Goal: Task Accomplishment & Management: Complete application form

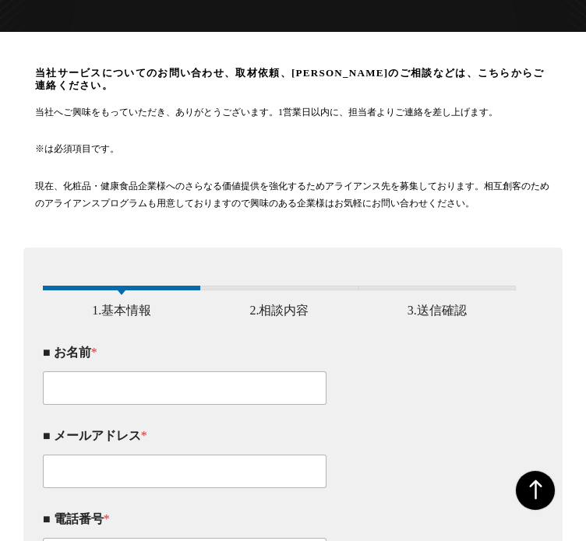
scroll to position [181, 0]
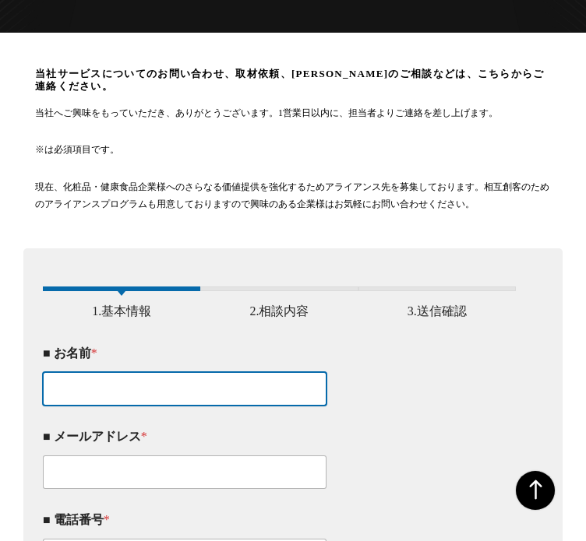
click at [326, 372] on input "■ お名前 *" at bounding box center [185, 389] width 284 height 34
paste input "[PERSON_NAME]"
type input "[PERSON_NAME]"
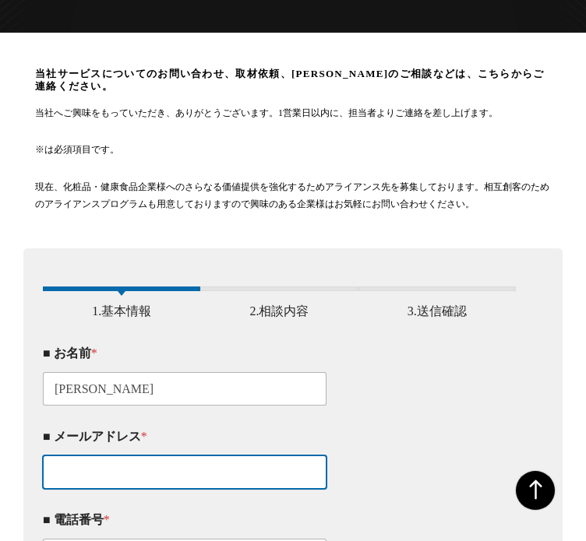
click at [326, 456] on input "■ メールアドレス *" at bounding box center [185, 473] width 284 height 34
paste input "[EMAIL_ADDRESS][DOMAIN_NAME]"
type input "[EMAIL_ADDRESS][DOMAIN_NAME]"
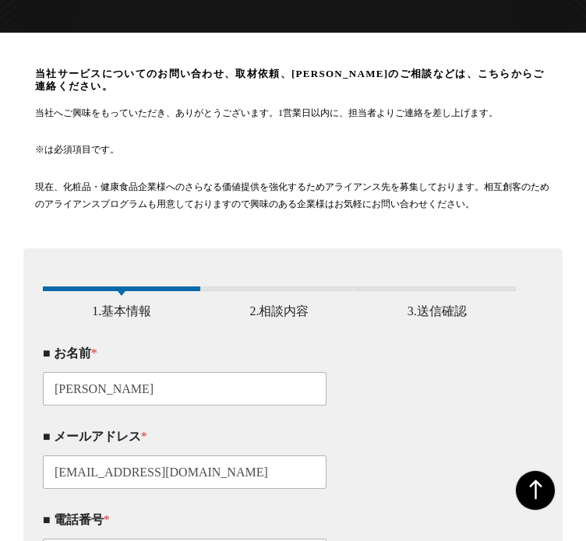
scroll to position [0, 0]
paste input "[PHONE_NUMBER]"
type input "[PHONE_NUMBER]"
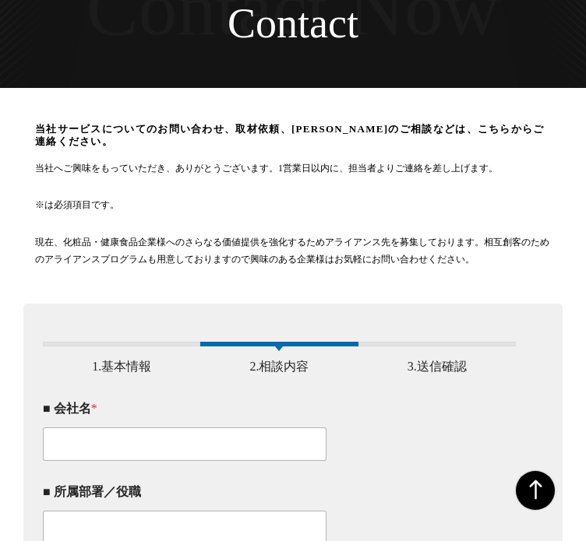
scroll to position [121, 0]
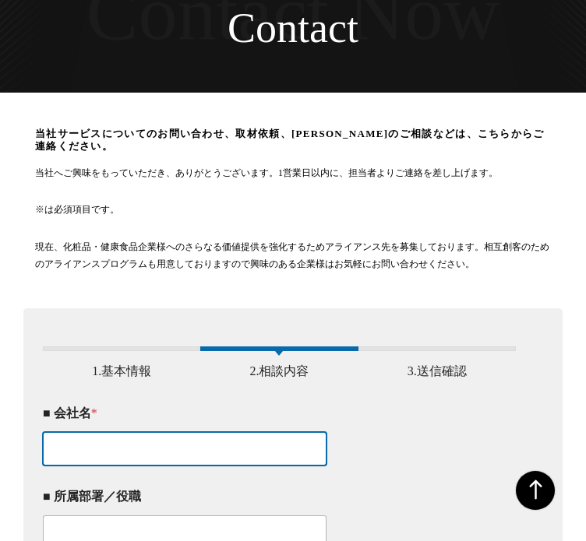
click at [326, 432] on input "■ 会社名 *" at bounding box center [185, 449] width 284 height 34
paste input "株式会社営業リスト販売所"
type input "株式会社営業リスト販売所"
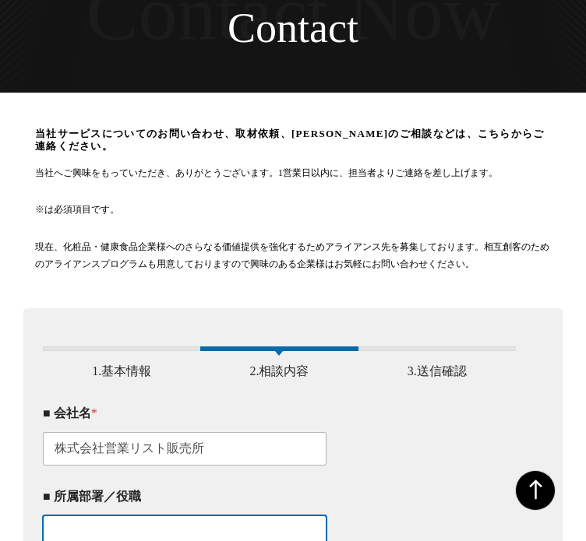
click at [326, 516] on input "■ 所属部署／役職" at bounding box center [185, 533] width 284 height 34
paste input "代表取締役"
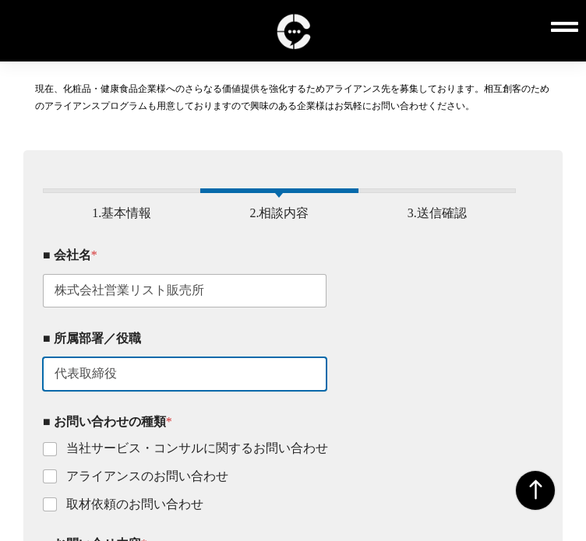
scroll to position [280, 0]
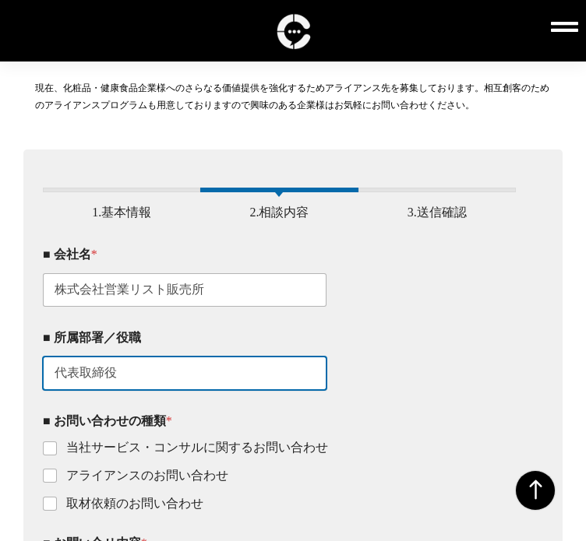
type input "代表取締役"
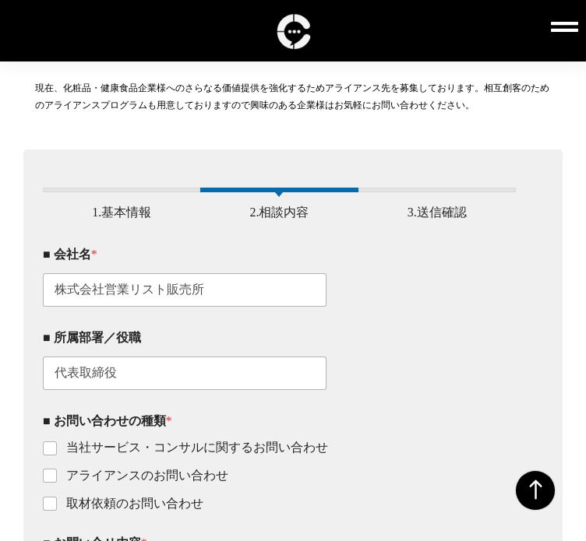
click at [328, 440] on label "当社サービス・コンサルに関するお問い合わせ" at bounding box center [192, 448] width 271 height 16
click at [57, 443] on input "当社サービス・コンサルに関するお問い合わせ" at bounding box center [50, 449] width 12 height 12
click at [328, 440] on label "当社サービス・コンサルに関するお問い合わせ" at bounding box center [192, 448] width 271 height 16
click at [57, 443] on input "当社サービス・コンサルに関するお問い合わせ" at bounding box center [50, 449] width 12 height 12
checkbox input "false"
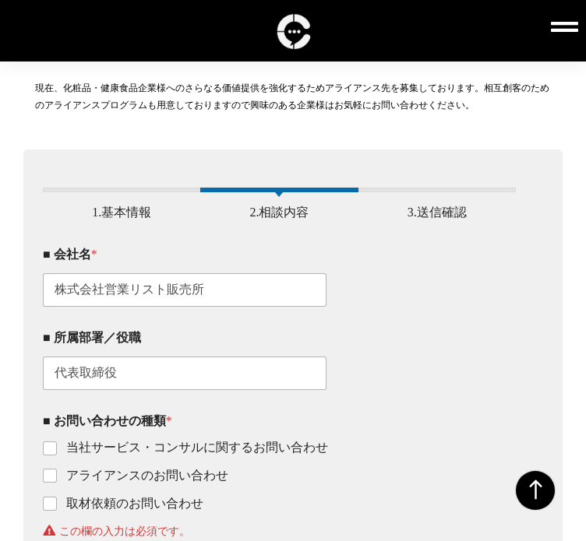
click at [203, 496] on label "取材依頼のお問い合わせ" at bounding box center [130, 504] width 146 height 16
click at [57, 499] on input "取材依頼のお問い合わせ" at bounding box center [50, 505] width 12 height 12
checkbox input "true"
click at [328, 440] on label "当社サービス・コンサルに関するお問い合わせ" at bounding box center [192, 448] width 271 height 16
click at [57, 443] on input "当社サービス・コンサルに関するお問い合わせ" at bounding box center [50, 449] width 12 height 12
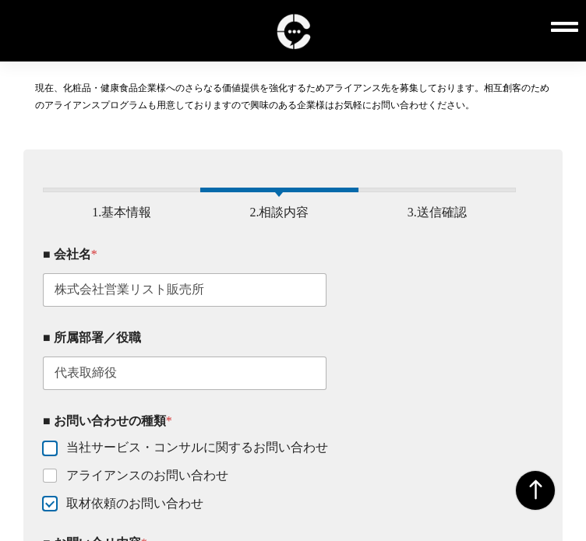
checkbox input "true"
paste textarea ""お問い合わせフォームからのご連絡失礼いたします。 株式会社営業リスト販売所の田中と申します。 「営業をして問い合わせや売上を増やしたい…」 「営業リストの作…"
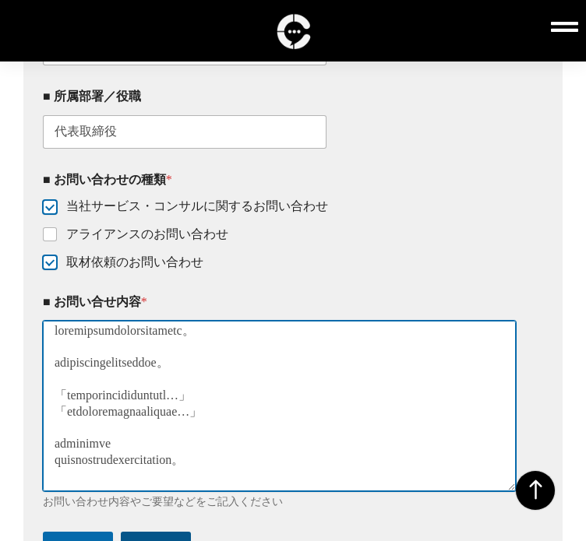
scroll to position [522, 0]
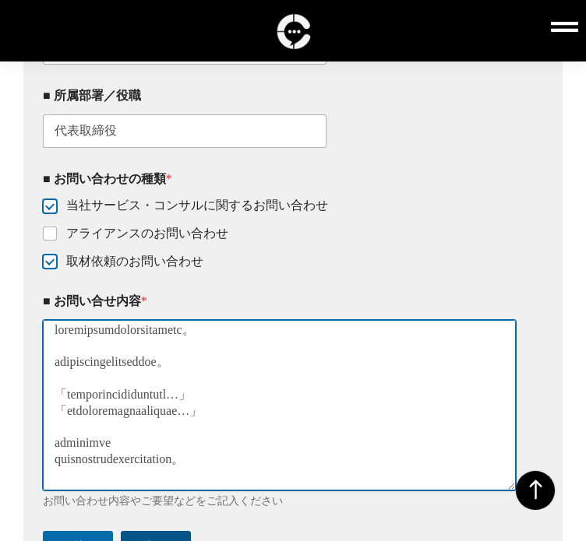
type textarea "お問い合わせフォームからのご連絡失礼いたします。 株式会社営業リスト販売所の田中と申します。 「営業をして問い合わせや売上を増やしたい…」 「営業リストの作成…"
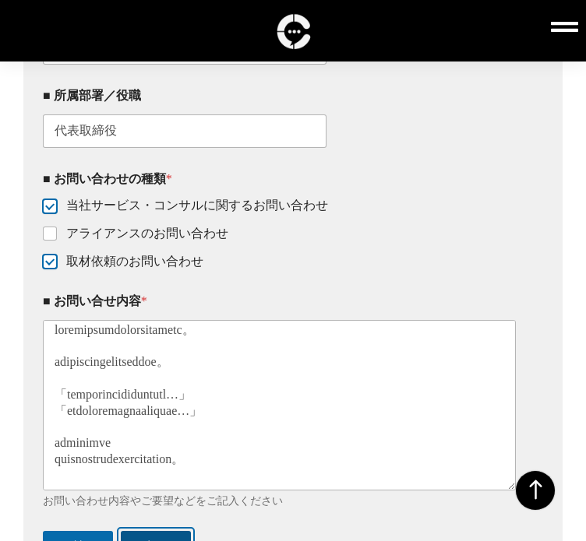
click at [191, 531] on button "次ヘ" at bounding box center [156, 547] width 70 height 32
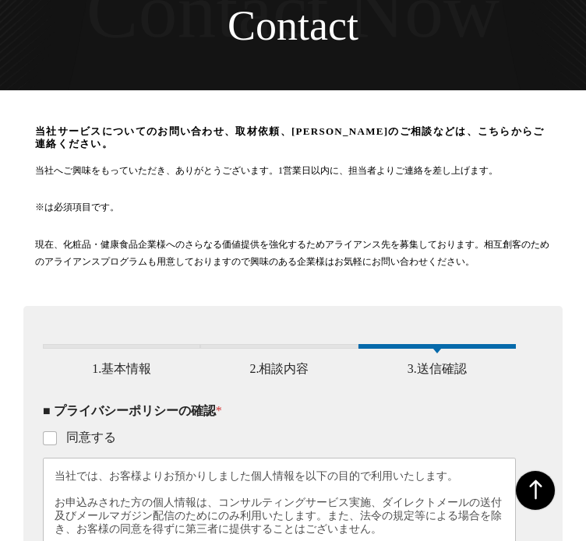
scroll to position [122, 0]
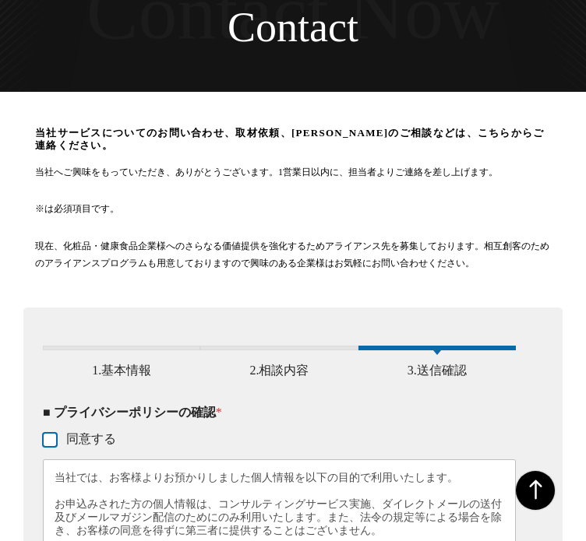
click at [57, 435] on input "同意する" at bounding box center [50, 441] width 12 height 12
checkbox input "true"
